Goal: Transaction & Acquisition: Purchase product/service

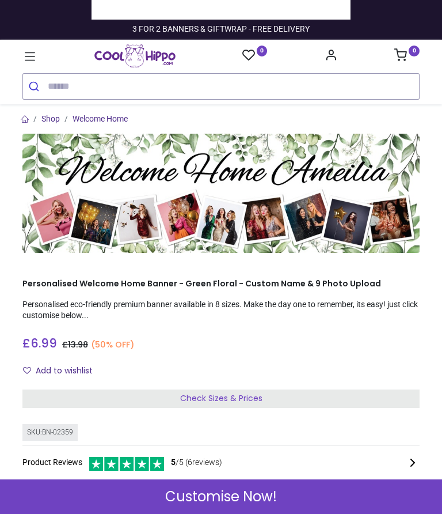
click at [242, 397] on span "Check Sizes & Prices" at bounding box center [221, 398] width 82 height 12
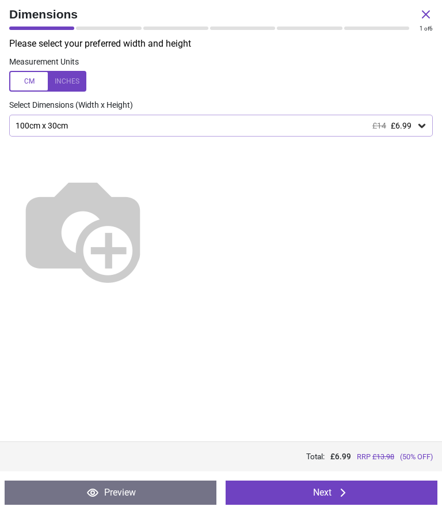
click at [415, 127] on div "100cm x 30cm £14 £6.99" at bounding box center [215, 126] width 402 height 10
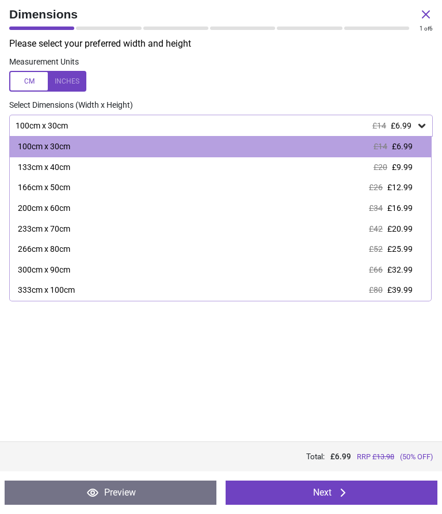
click at [405, 173] on div "133cm x 40cm £20 £9.99" at bounding box center [221, 167] width 422 height 21
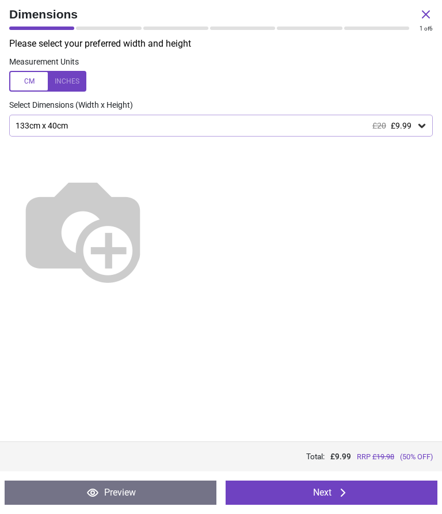
click at [146, 492] on button "Preview" at bounding box center [111, 492] width 212 height 24
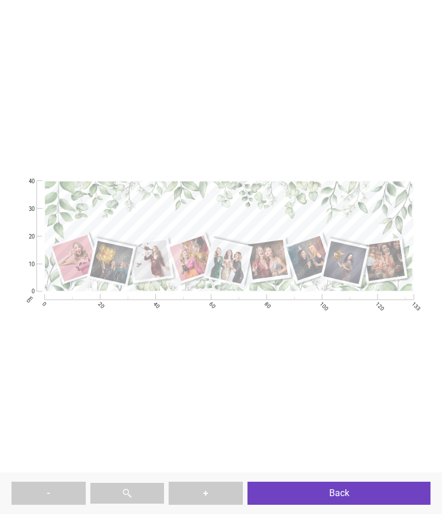
click at [303, 498] on button "Back" at bounding box center [339, 492] width 183 height 23
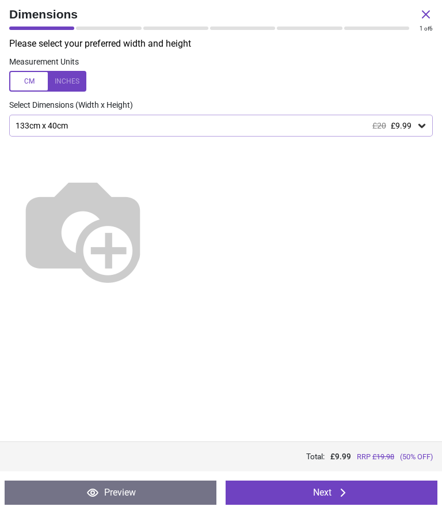
click at [295, 491] on button "Next" at bounding box center [332, 492] width 212 height 24
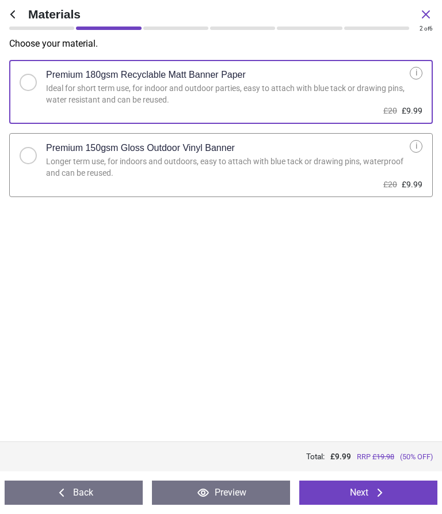
click at [331, 492] on button "Next" at bounding box center [368, 492] width 138 height 24
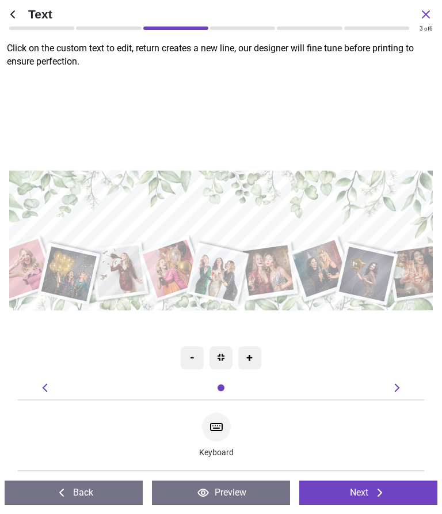
click at [218, 427] on icon at bounding box center [217, 427] width 14 height 14
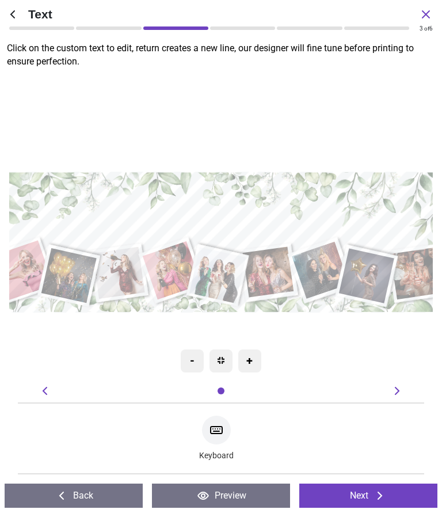
type textarea "**********"
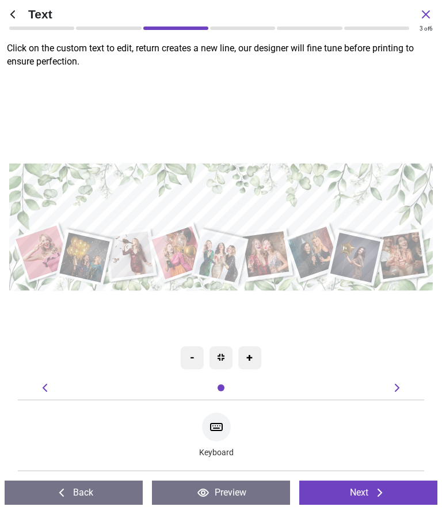
click at [362, 498] on button "Next" at bounding box center [368, 492] width 138 height 24
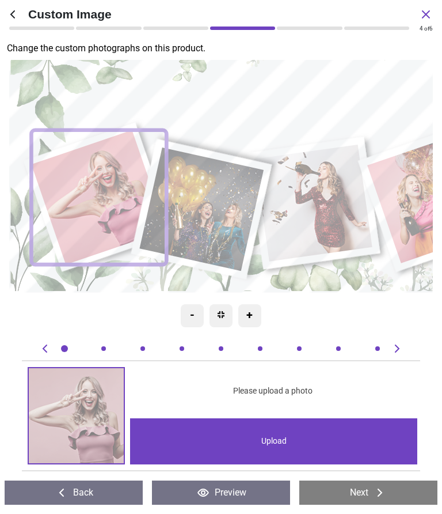
click at [210, 451] on div "Upload" at bounding box center [273, 441] width 287 height 46
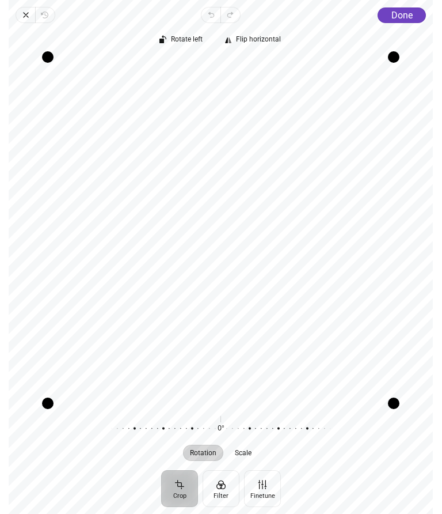
click at [411, 19] on span "Done" at bounding box center [402, 15] width 21 height 11
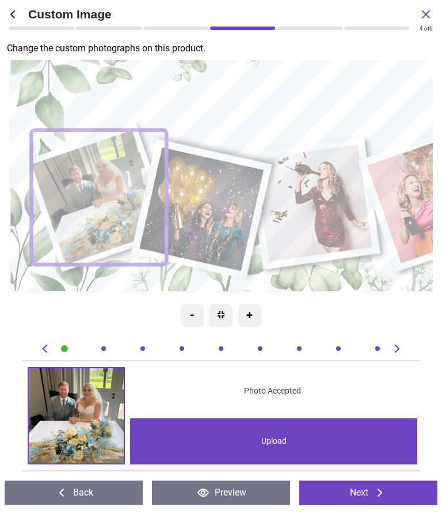
click at [211, 205] on image at bounding box center [202, 209] width 124 height 124
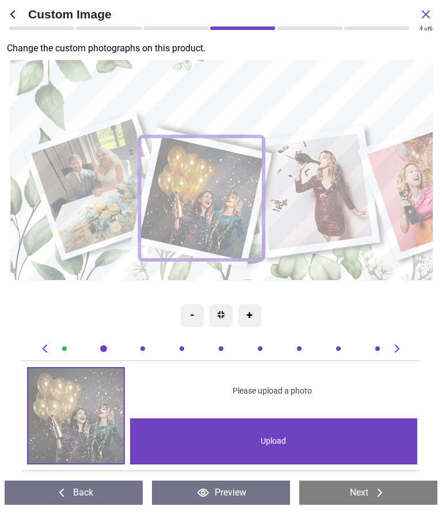
scroll to position [0, 407]
click at [260, 442] on div "Upload" at bounding box center [273, 441] width 287 height 46
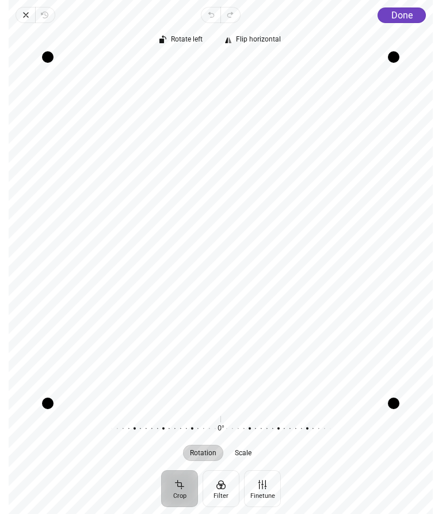
click at [179, 495] on button "Crop" at bounding box center [179, 488] width 37 height 37
click at [396, 29] on div "Rotate left Flip horizontal" at bounding box center [221, 40] width 424 height 25
click at [407, 15] on span "Done" at bounding box center [402, 15] width 21 height 11
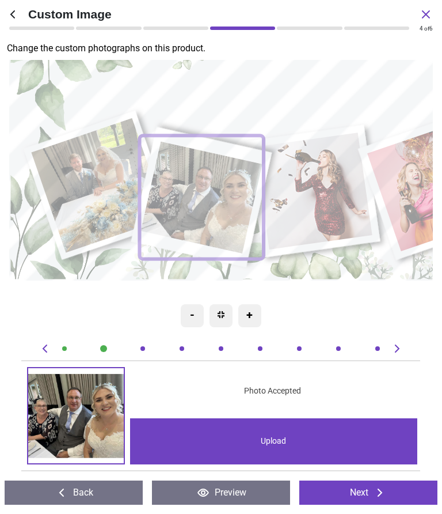
click at [323, 200] on image at bounding box center [315, 190] width 118 height 117
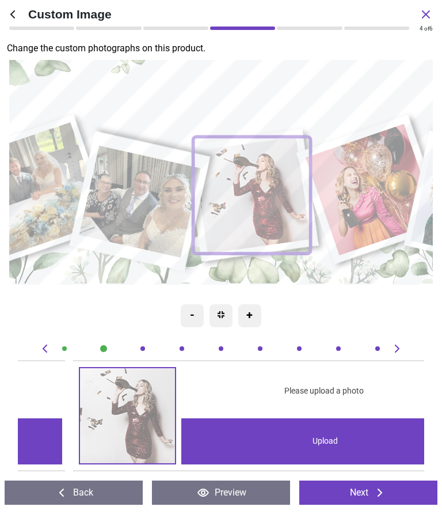
scroll to position [0, 814]
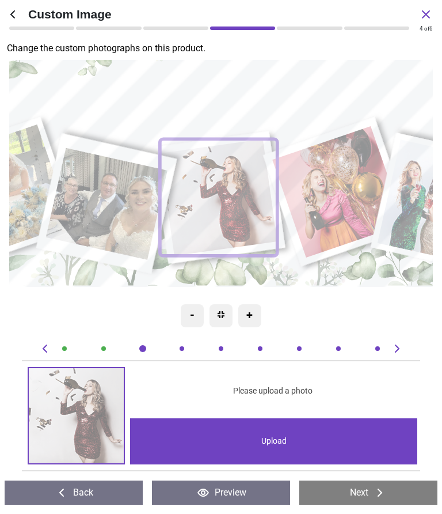
click at [242, 442] on div "Upload" at bounding box center [273, 441] width 287 height 46
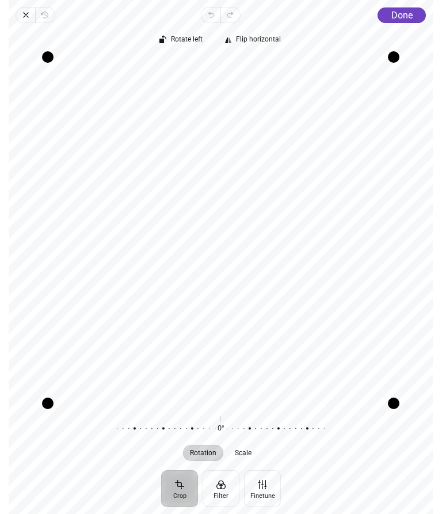
click at [174, 488] on button "Crop" at bounding box center [179, 488] width 37 height 37
click at [265, 316] on div "Recenter" at bounding box center [221, 231] width 406 height 346
click at [47, 20] on span "Revert" at bounding box center [46, 15] width 20 height 16
click at [182, 495] on button "Crop" at bounding box center [179, 488] width 37 height 37
click at [179, 500] on button "Crop" at bounding box center [179, 488] width 37 height 37
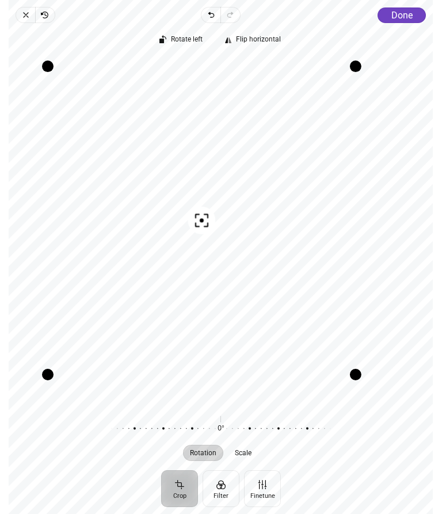
click at [400, 20] on span "Done" at bounding box center [402, 15] width 21 height 11
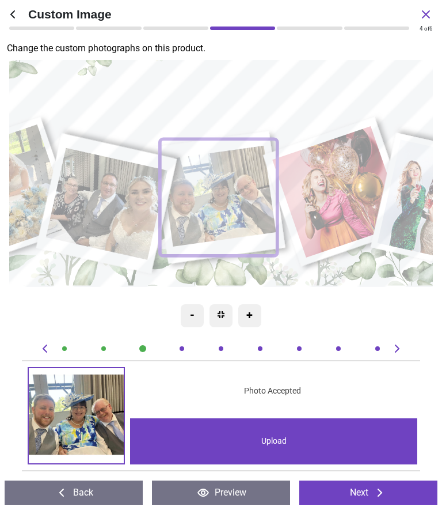
click at [335, 185] on image at bounding box center [340, 192] width 132 height 132
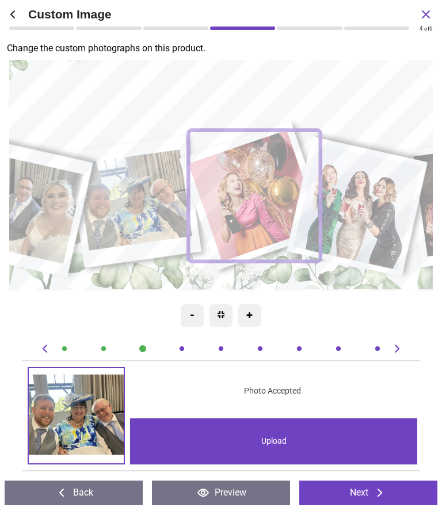
scroll to position [0, 1221]
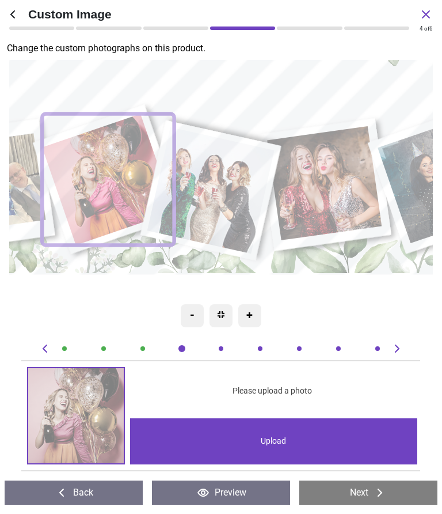
click at [265, 447] on div "Upload" at bounding box center [273, 441] width 287 height 46
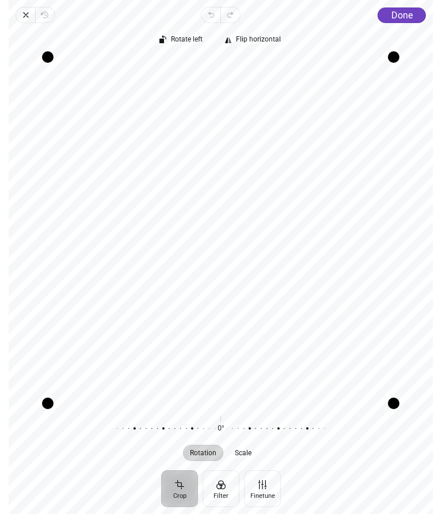
click at [408, 20] on span "Done" at bounding box center [402, 15] width 21 height 11
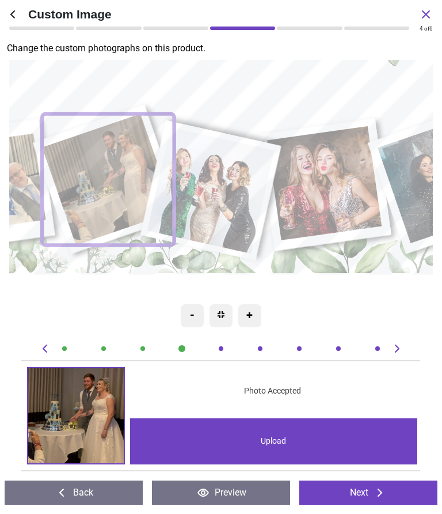
click at [229, 183] on image at bounding box center [213, 190] width 128 height 127
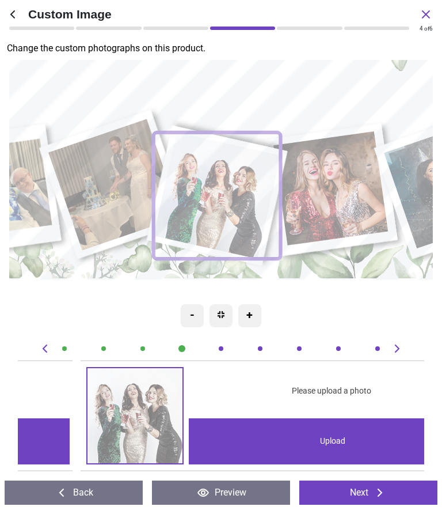
scroll to position [0, 1627]
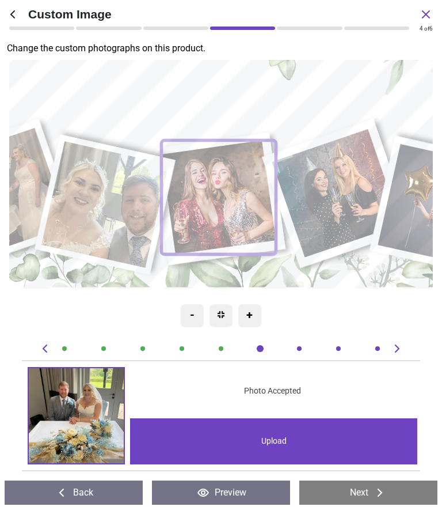
scroll to position [0, 2035]
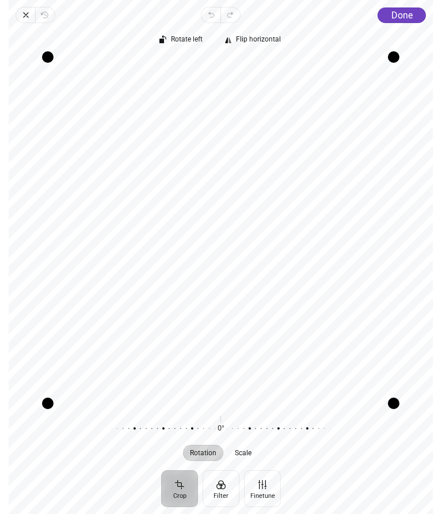
click at [397, 23] on div "Rotate left Flip horizontal Recenter Rotation Scale 0° Reset" at bounding box center [221, 246] width 424 height 447
click at [413, 21] on button "Done" at bounding box center [402, 15] width 48 height 16
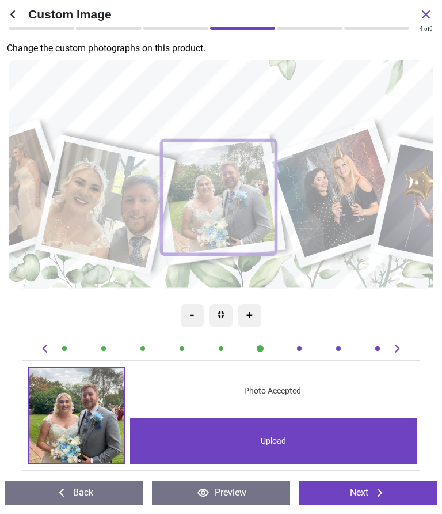
click at [345, 204] on image at bounding box center [340, 193] width 130 height 128
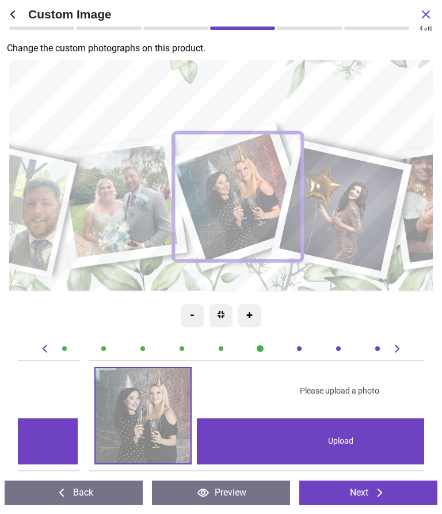
scroll to position [0, 2441]
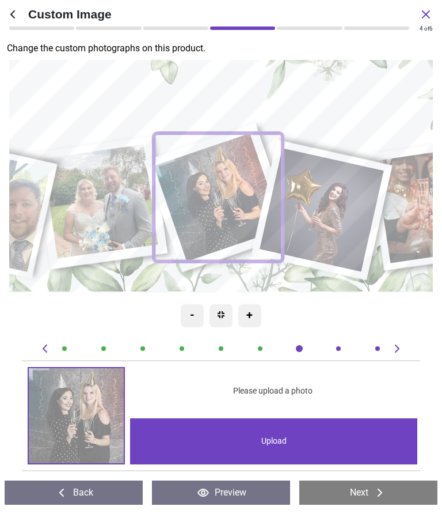
click at [273, 447] on div "Upload" at bounding box center [273, 441] width 287 height 46
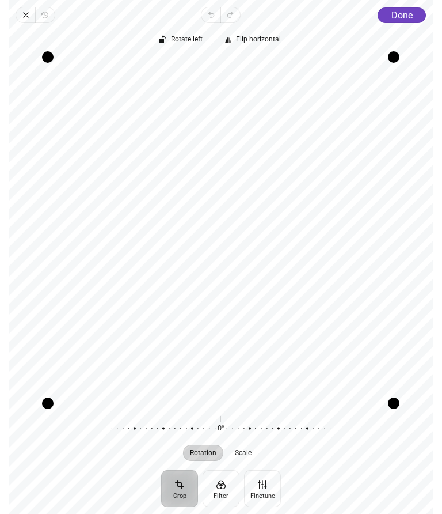
click at [400, 18] on span "Done" at bounding box center [402, 15] width 21 height 11
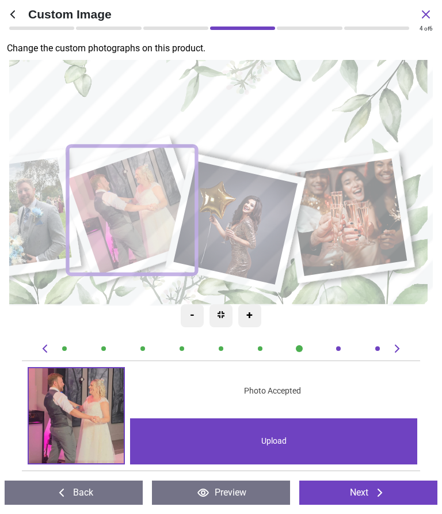
click at [253, 219] on image at bounding box center [238, 223] width 124 height 124
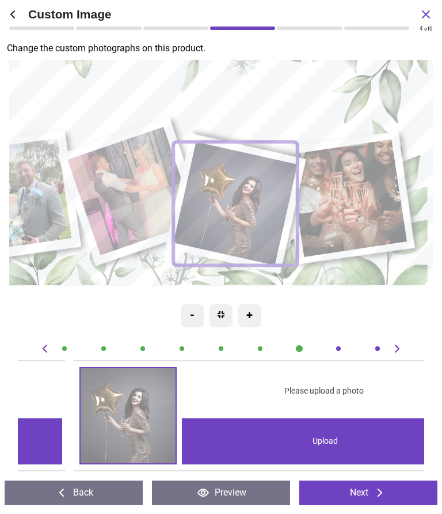
scroll to position [0, 2848]
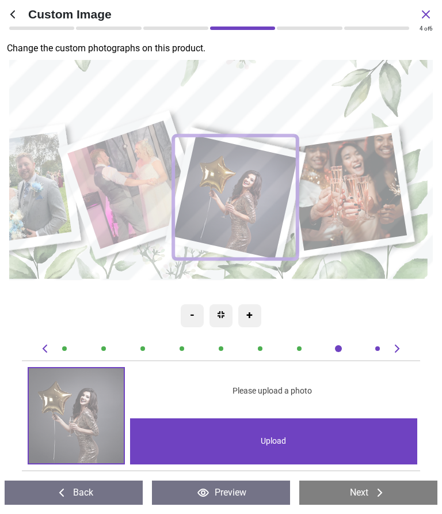
click at [248, 442] on div "Upload" at bounding box center [273, 441] width 287 height 46
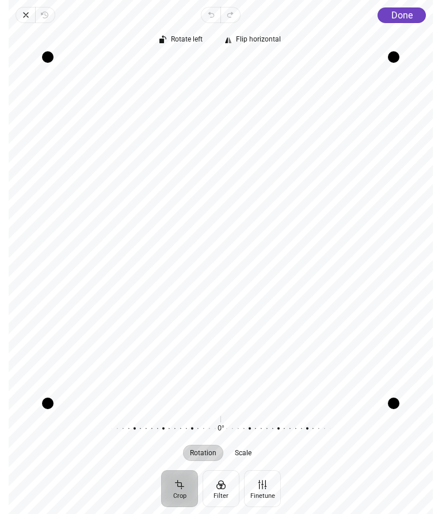
click at [407, 19] on span "Done" at bounding box center [402, 15] width 21 height 11
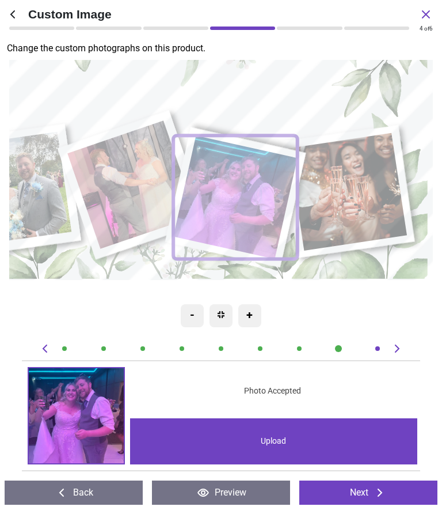
click at [369, 210] on image at bounding box center [351, 192] width 119 height 118
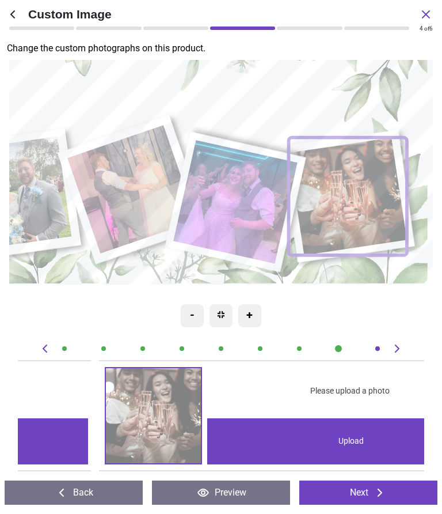
scroll to position [0, 3255]
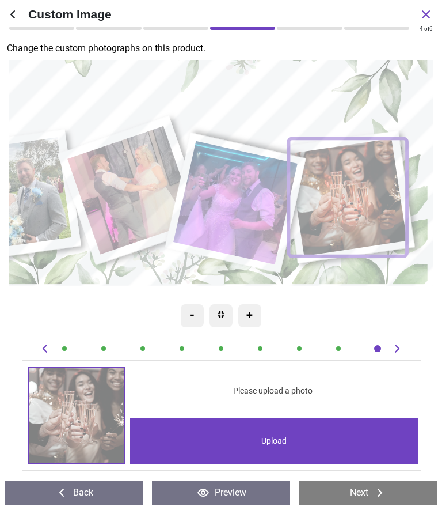
click at [268, 439] on div "Upload" at bounding box center [273, 441] width 287 height 46
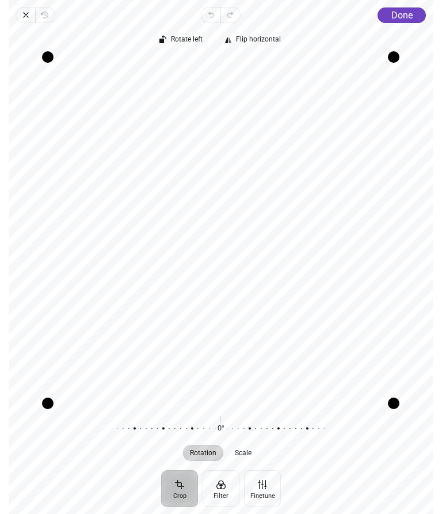
click at [401, 18] on span "Done" at bounding box center [402, 15] width 21 height 11
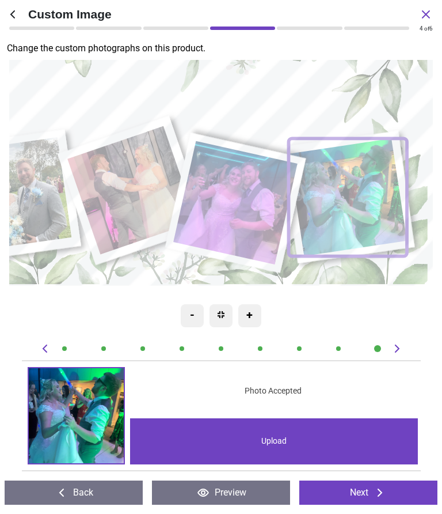
click at [336, 494] on button "Next" at bounding box center [368, 492] width 138 height 24
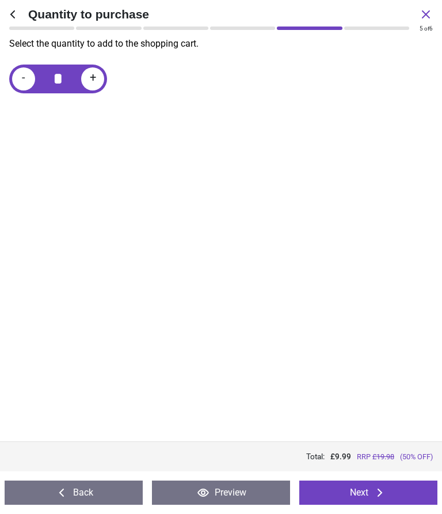
click at [234, 499] on button "Preview" at bounding box center [221, 492] width 138 height 24
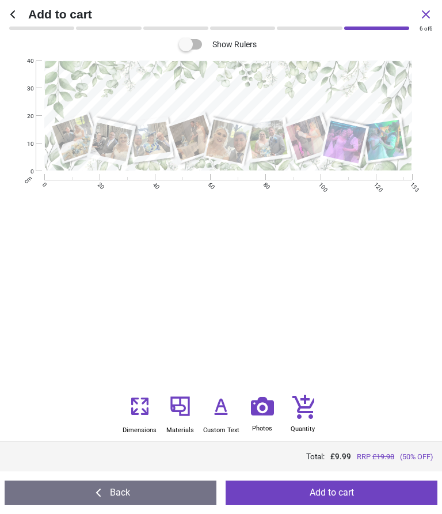
click at [311, 489] on button "Add to cart" at bounding box center [332, 492] width 212 height 24
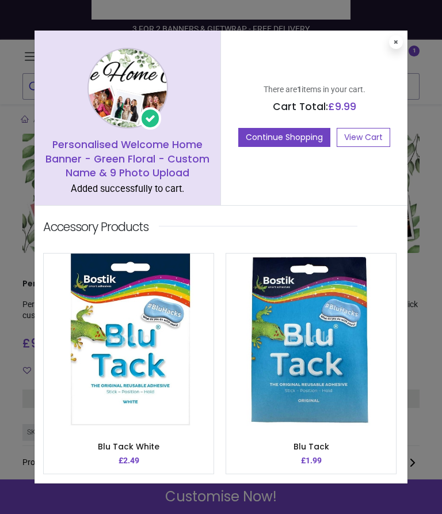
click at [291, 142] on button "Continue Shopping" at bounding box center [284, 138] width 92 height 20
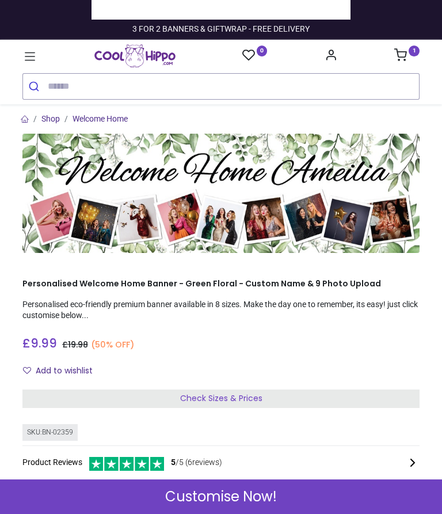
click at [414, 56] on link "1" at bounding box center [406, 56] width 25 height 9
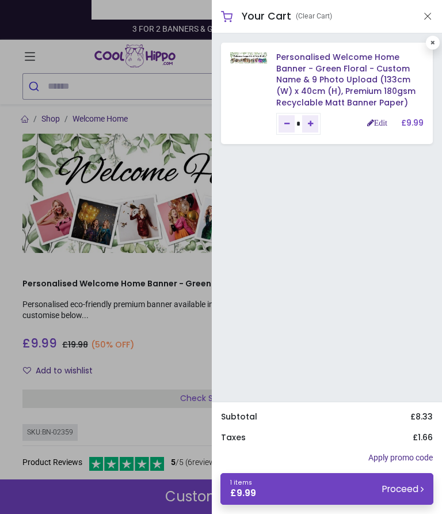
click at [321, 489] on link "1 items £ 9.99 Proceed" at bounding box center [327, 489] width 213 height 32
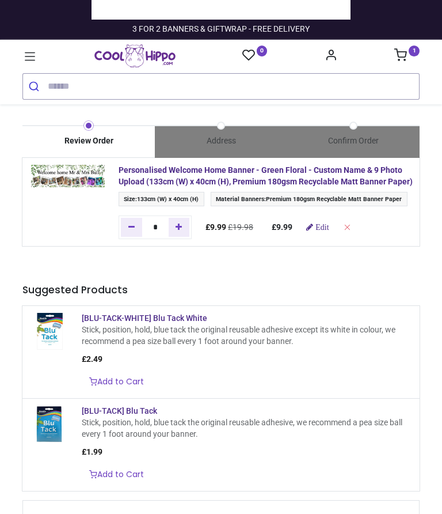
click at [329, 231] on span "Edit" at bounding box center [322, 227] width 13 height 8
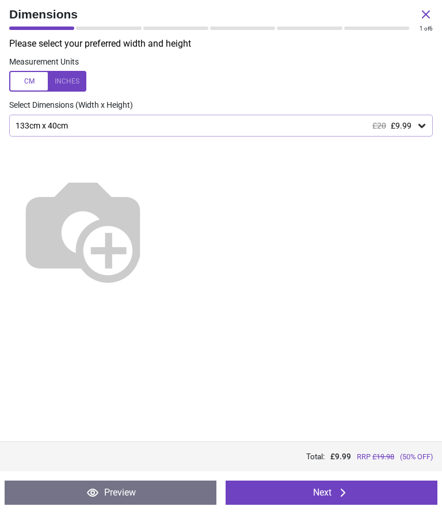
click at [294, 496] on button "Next" at bounding box center [332, 492] width 212 height 24
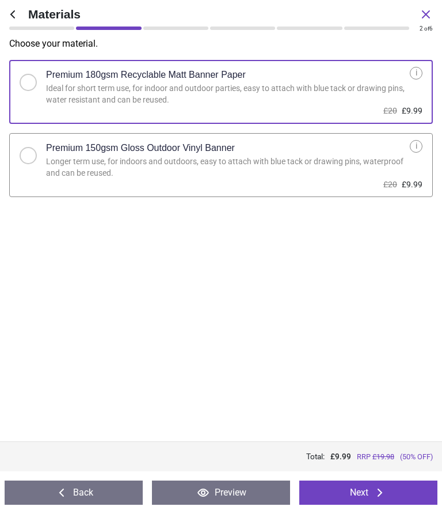
click at [37, 164] on label "Premium 150gsm Gloss Outdoor Vinyl Banner Longer term use, for indoors and outd…" at bounding box center [221, 165] width 424 height 64
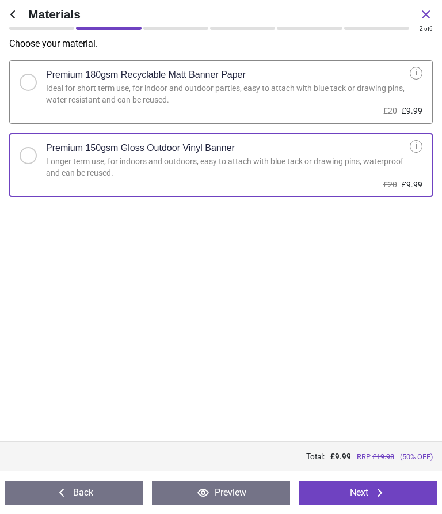
click at [351, 499] on button "Next" at bounding box center [368, 492] width 138 height 24
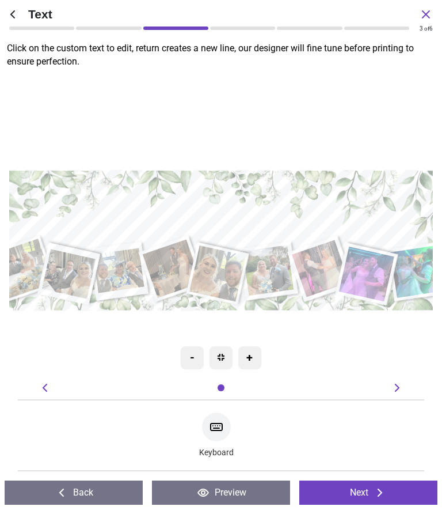
click at [360, 501] on button "Next" at bounding box center [368, 492] width 138 height 24
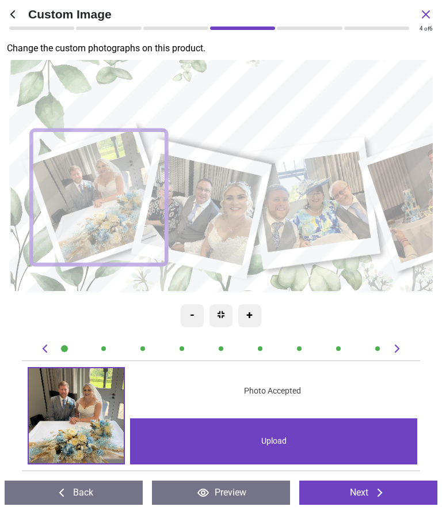
click at [363, 499] on button "Next" at bounding box center [368, 492] width 138 height 24
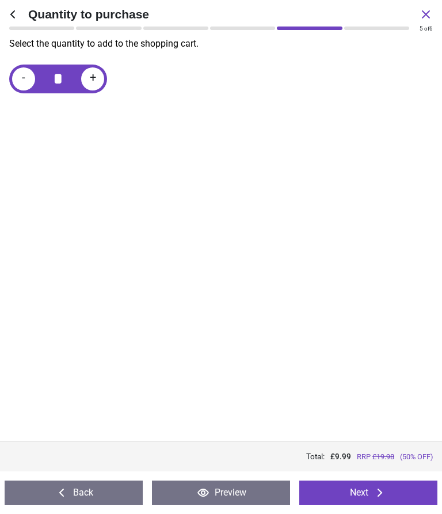
click at [364, 496] on button "Next" at bounding box center [368, 492] width 138 height 24
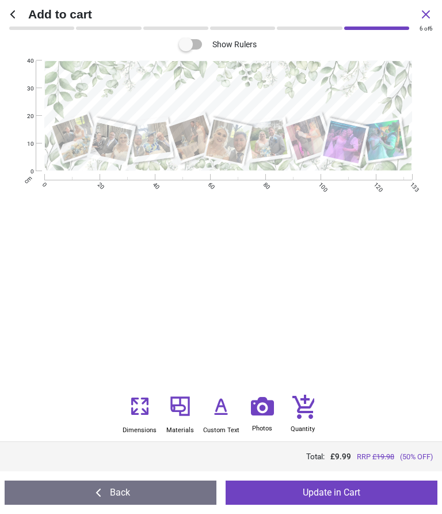
click at [356, 494] on button "Update in Cart" at bounding box center [332, 492] width 212 height 24
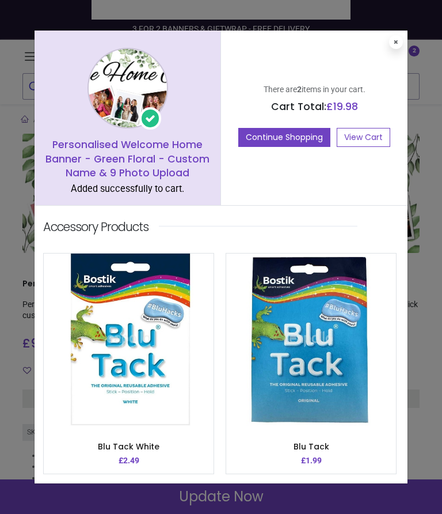
click at [369, 144] on link "View Cart" at bounding box center [364, 138] width 54 height 20
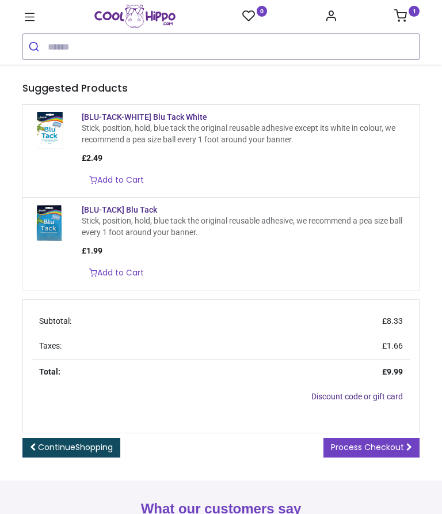
scroll to position [161, 0]
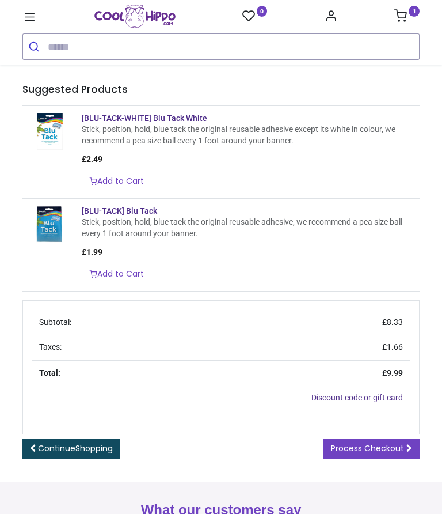
click at [340, 454] on span "Process Checkout" at bounding box center [367, 448] width 73 height 12
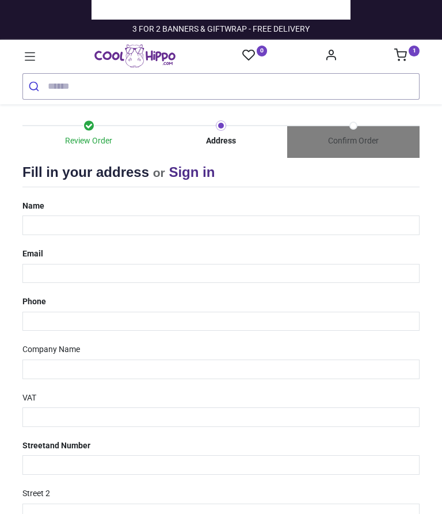
select select "***"
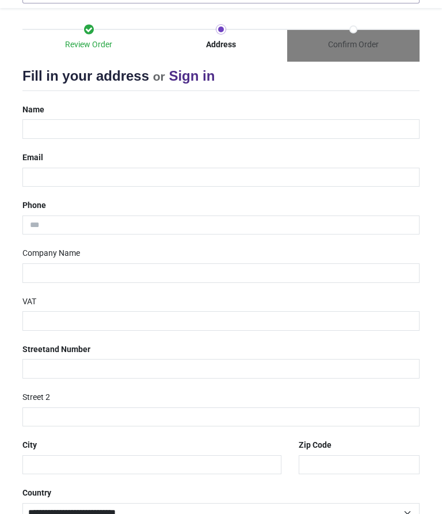
scroll to position [97, 0]
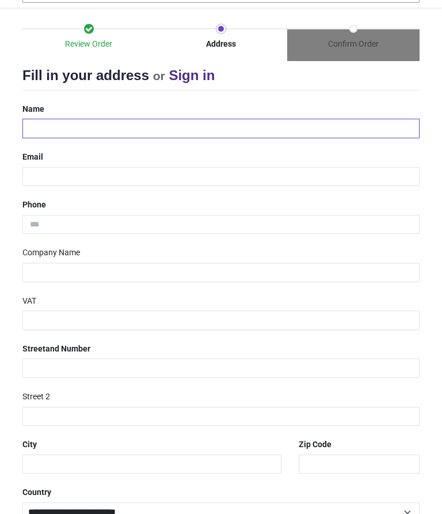
click at [100, 128] on input "text" at bounding box center [220, 129] width 397 height 20
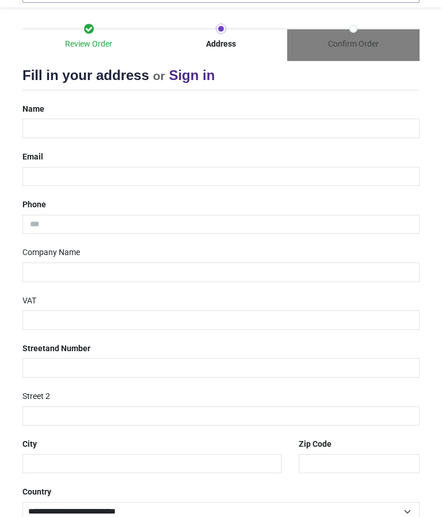
type input "**********"
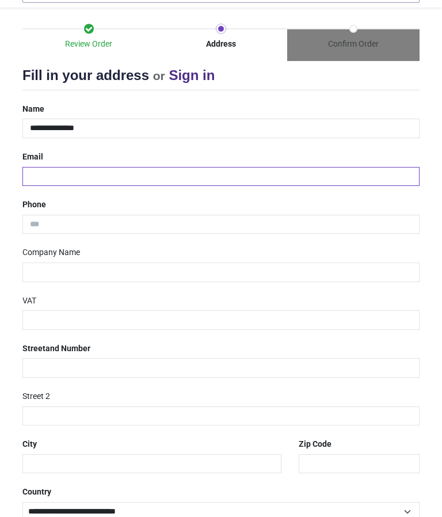
type input "**********"
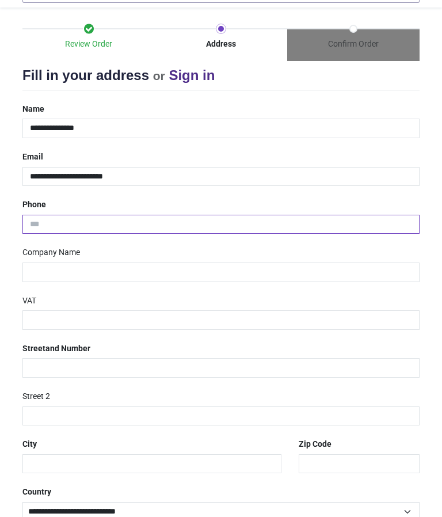
type input "**********"
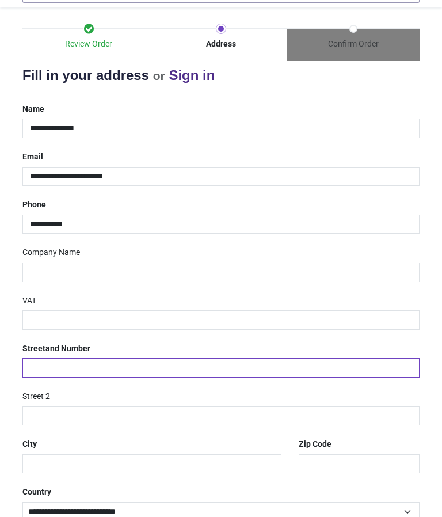
type input "**********"
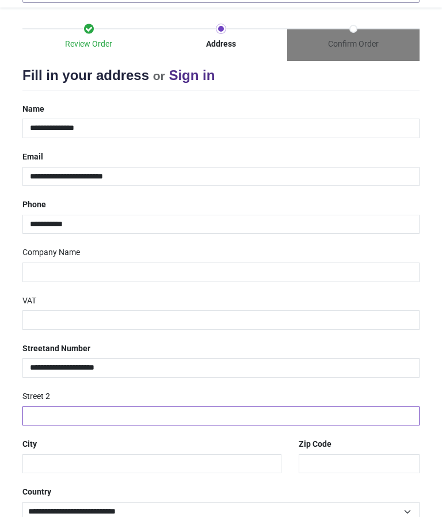
type input "*********"
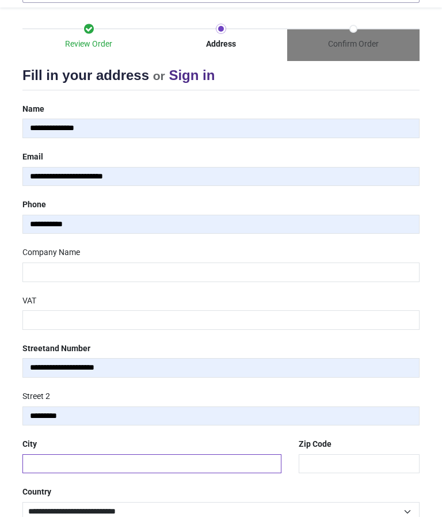
type input "*******"
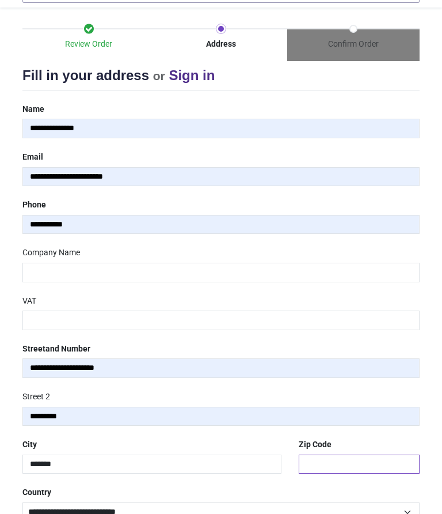
type input "*******"
select select "***"
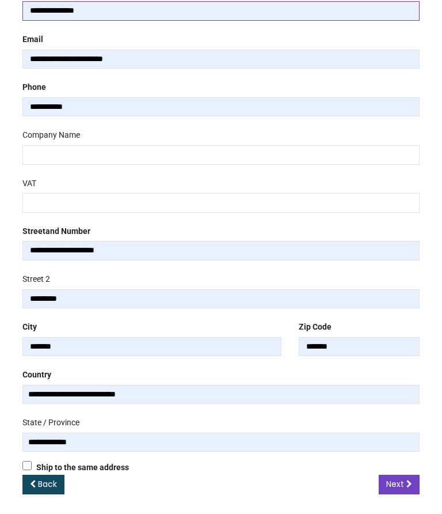
scroll to position [213, 0]
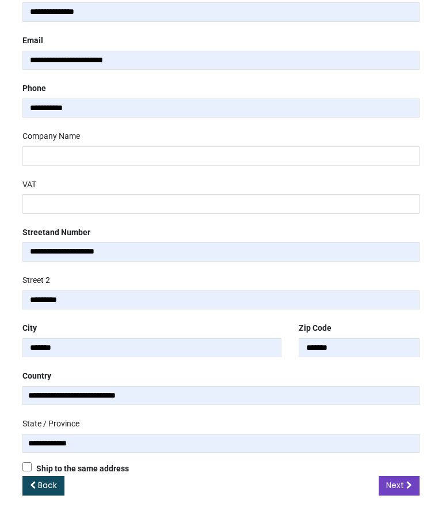
click at [403, 479] on span "Next" at bounding box center [395, 485] width 18 height 12
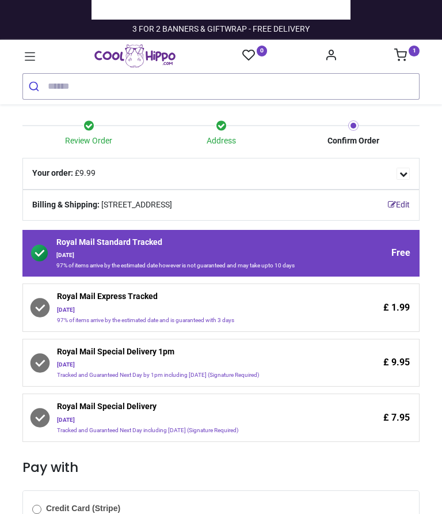
click at [230, 323] on span "[DATE] 97% of items arrive by the estimated date and is guaranteed with 3 days" at bounding box center [198, 315] width 282 height 18
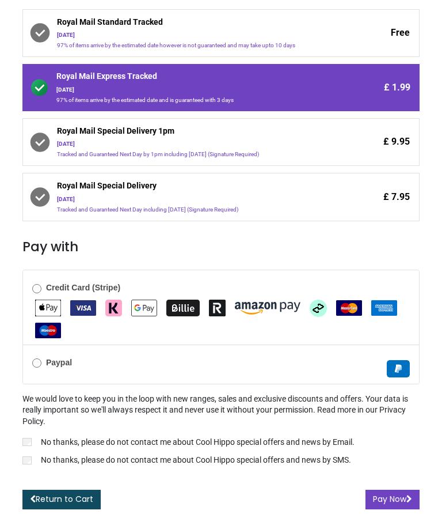
scroll to position [226, 0]
click at [25, 468] on label "No thanks, please do not contact me about Cool Hippo special offers and news by…" at bounding box center [220, 461] width 397 height 14
click at [379, 502] on button "Pay Now" at bounding box center [393, 499] width 54 height 20
